Goal: Information Seeking & Learning: Find specific fact

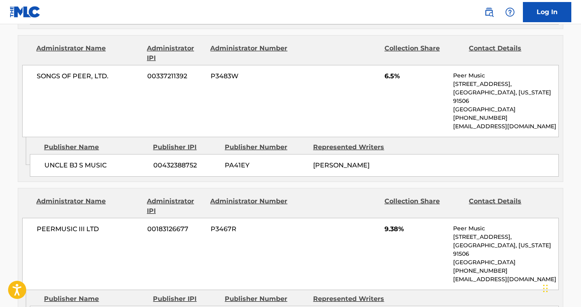
scroll to position [905, 0]
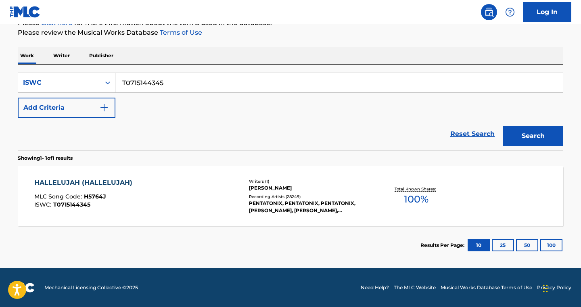
click at [159, 84] on input "T0715144345" at bounding box center [339, 82] width 448 height 19
type input "o.p.p."
click at [103, 86] on div "Search Form" at bounding box center [107, 82] width 15 height 15
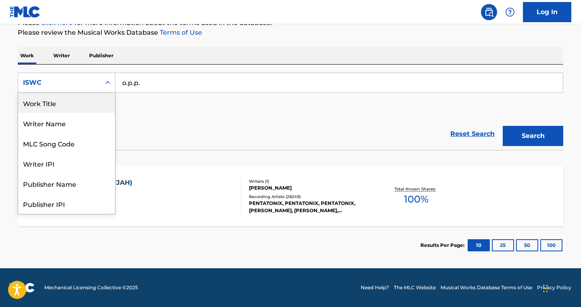
click at [47, 110] on div "Work Title" at bounding box center [66, 103] width 97 height 20
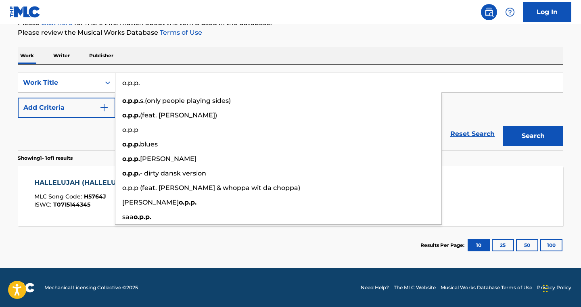
type input "o.p.p."
click at [503, 126] on button "Search" at bounding box center [533, 136] width 61 height 20
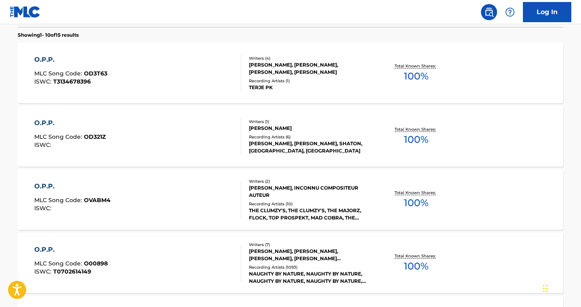
scroll to position [240, 0]
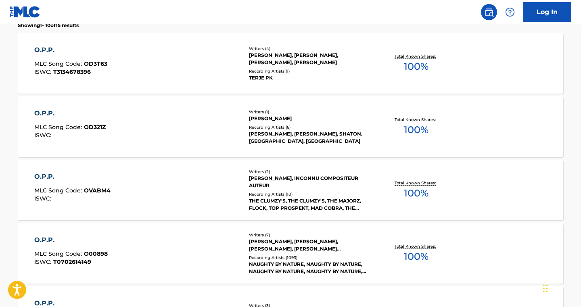
click at [116, 263] on div "O.P.P. MLC Song Code : O00898 ISWC : T0702614149" at bounding box center [137, 253] width 207 height 36
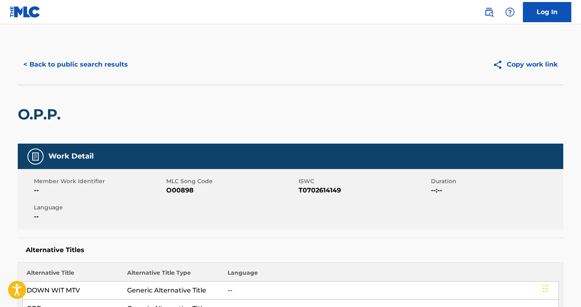
click at [105, 65] on button "< Back to public search results" at bounding box center [76, 64] width 116 height 20
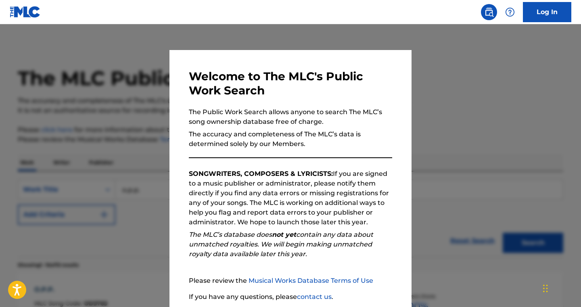
scroll to position [261, 0]
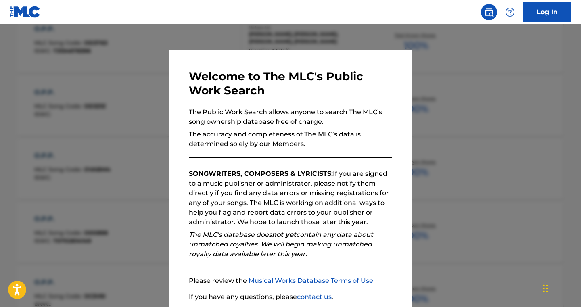
click at [257, 41] on div at bounding box center [290, 177] width 581 height 307
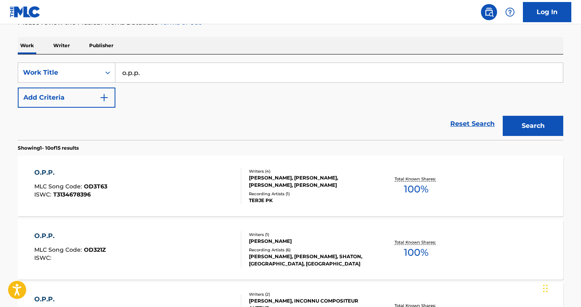
scroll to position [0, 0]
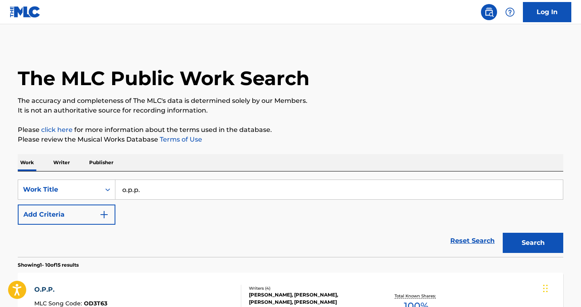
click at [127, 192] on input "o.p.p." at bounding box center [339, 189] width 448 height 19
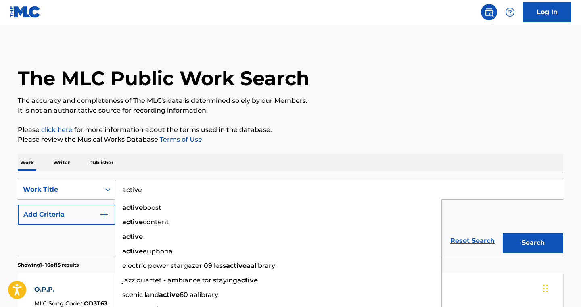
type input "active"
click at [86, 215] on button "Add Criteria" at bounding box center [67, 215] width 98 height 20
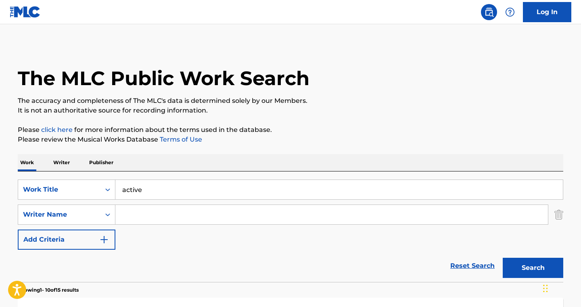
click at [144, 213] on input "Search Form" at bounding box center [331, 214] width 433 height 19
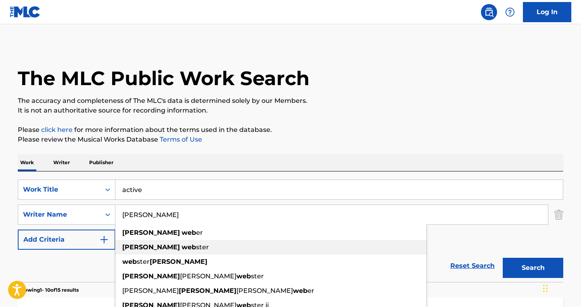
click at [180, 249] on span "Search Form" at bounding box center [181, 247] width 2 height 8
type input "[PERSON_NAME]"
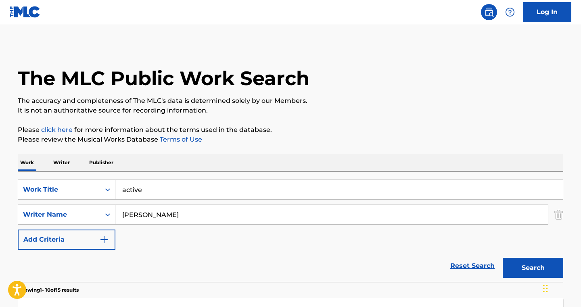
click at [530, 263] on button "Search" at bounding box center [533, 268] width 61 height 20
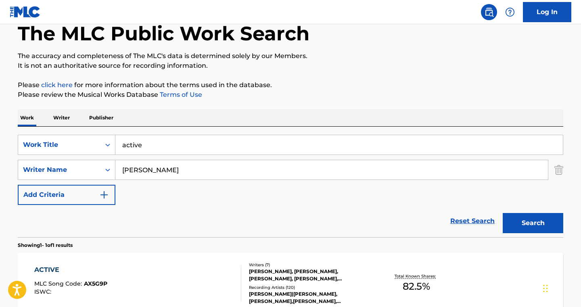
scroll to position [132, 0]
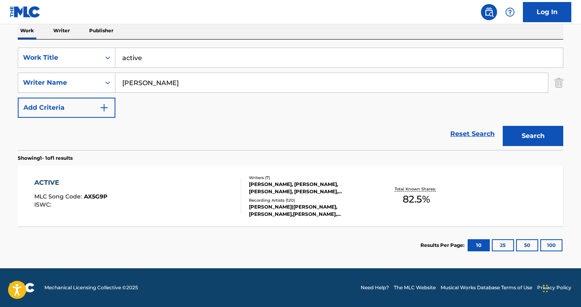
click at [268, 182] on div "[PERSON_NAME], [PERSON_NAME], [PERSON_NAME], [PERSON_NAME], [PERSON_NAME], [PER…" at bounding box center [310, 188] width 122 height 15
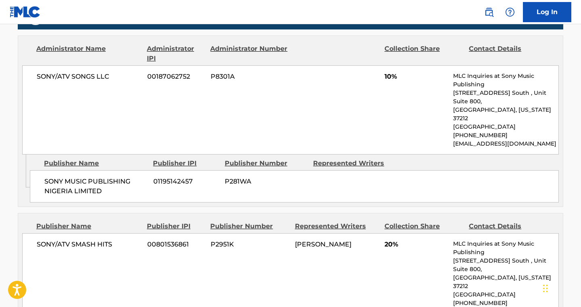
scroll to position [410, 0]
